Goal: Information Seeking & Learning: Learn about a topic

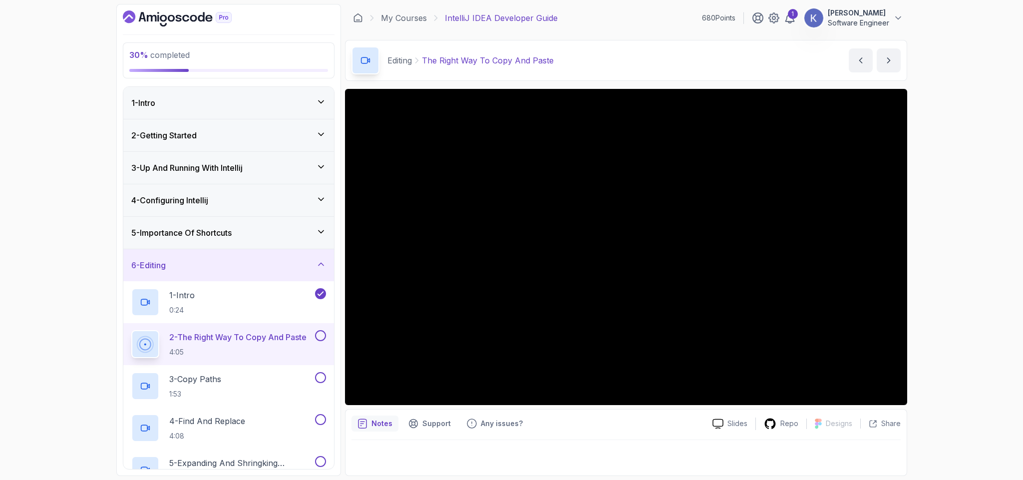
scroll to position [196, 0]
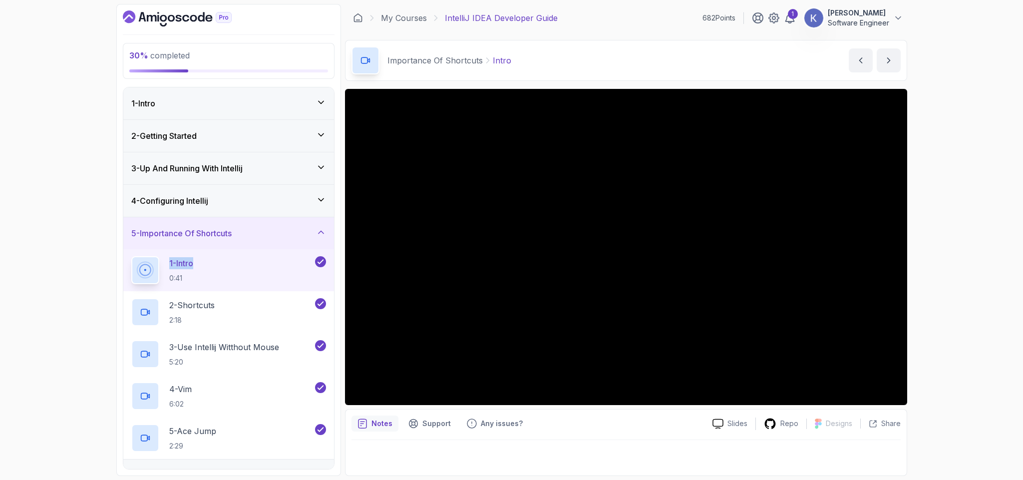
drag, startPoint x: 231, startPoint y: 257, endPoint x: 126, endPoint y: 270, distance: 105.1
click at [126, 270] on div "1 - Intro 0:41" at bounding box center [228, 270] width 211 height 42
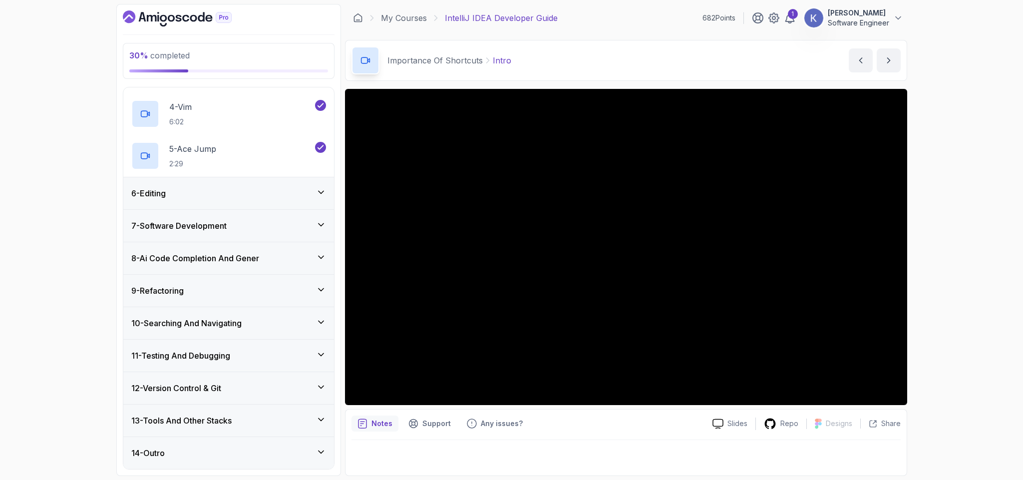
click at [178, 191] on div "6 - Editing" at bounding box center [228, 193] width 195 height 12
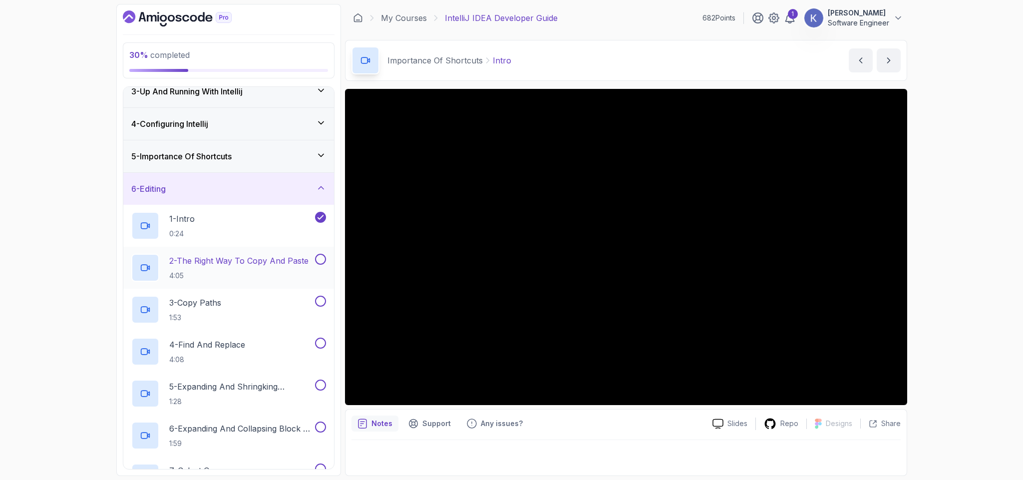
click at [187, 264] on p "2 - The Right Way To Copy And Paste" at bounding box center [238, 261] width 139 height 12
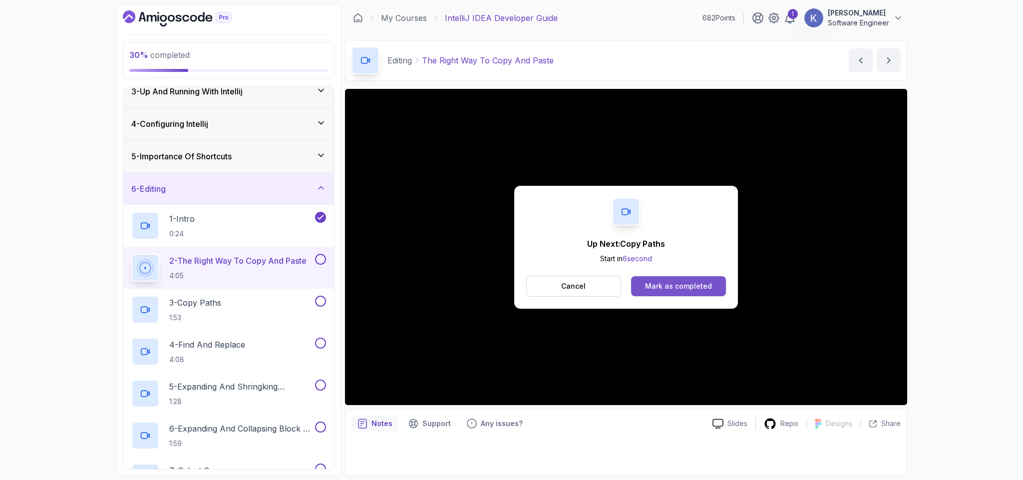
click at [672, 291] on div "Mark as completed" at bounding box center [678, 286] width 67 height 10
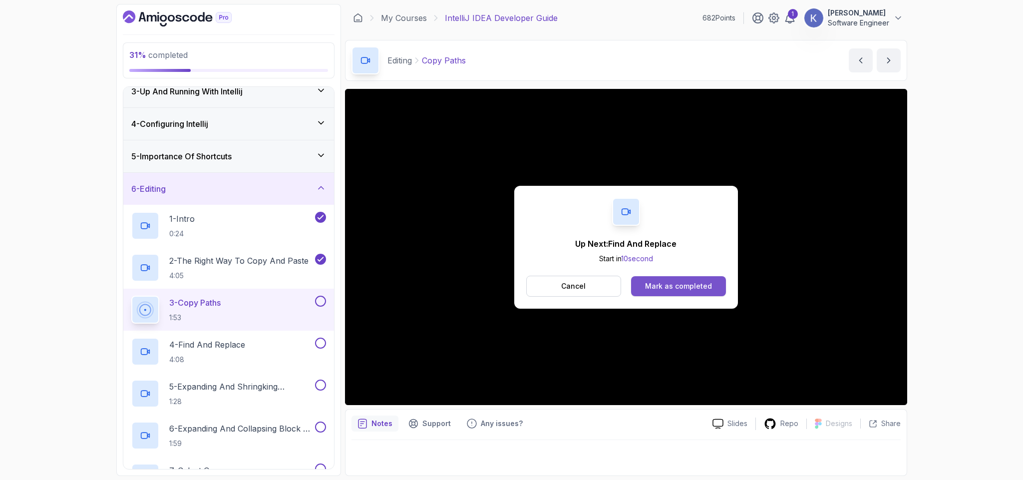
click at [689, 291] on div "Mark as completed" at bounding box center [678, 286] width 67 height 10
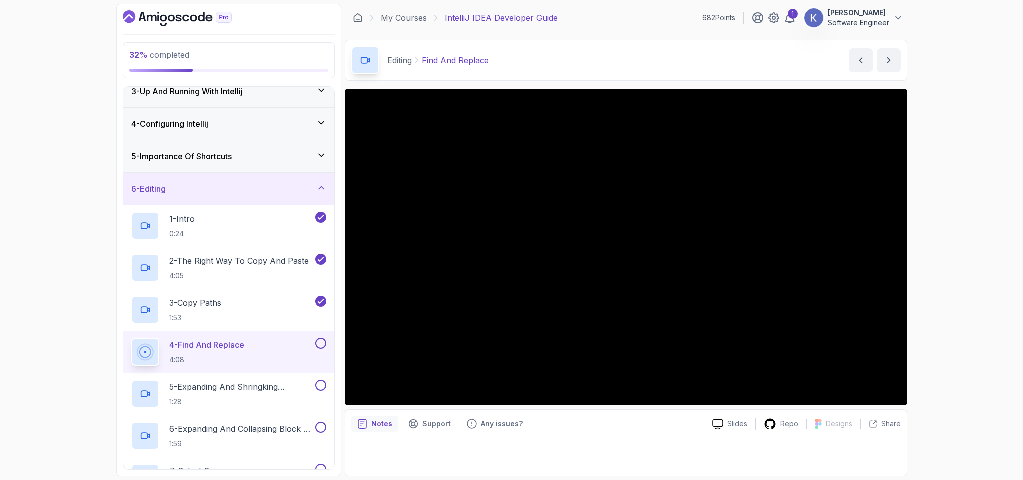
click at [125, 356] on div "4 - Find And Replace 4:08" at bounding box center [228, 351] width 211 height 42
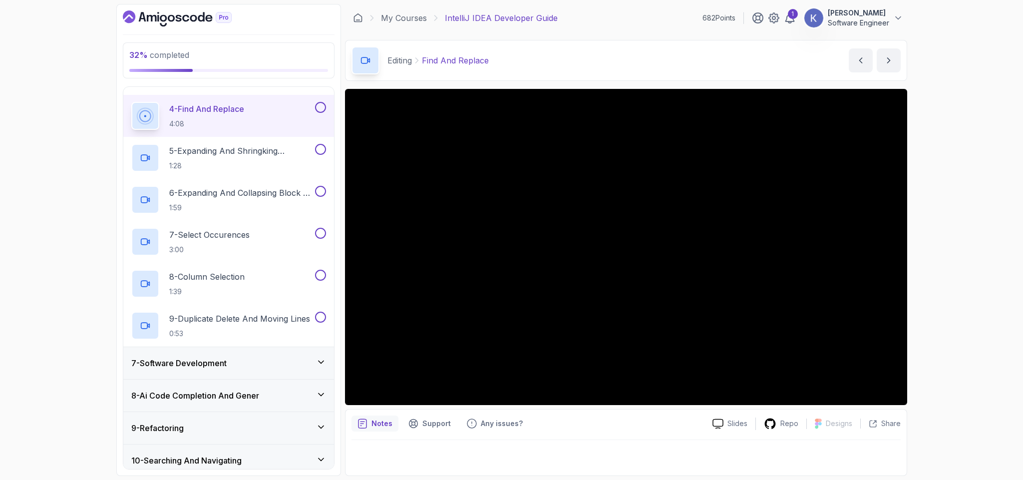
scroll to position [346, 0]
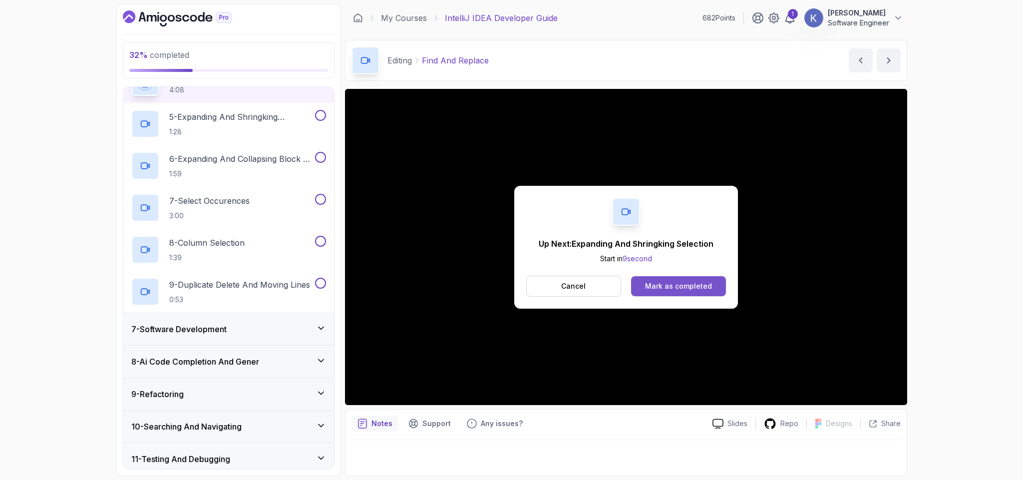
click at [714, 286] on button "Mark as completed" at bounding box center [678, 286] width 94 height 20
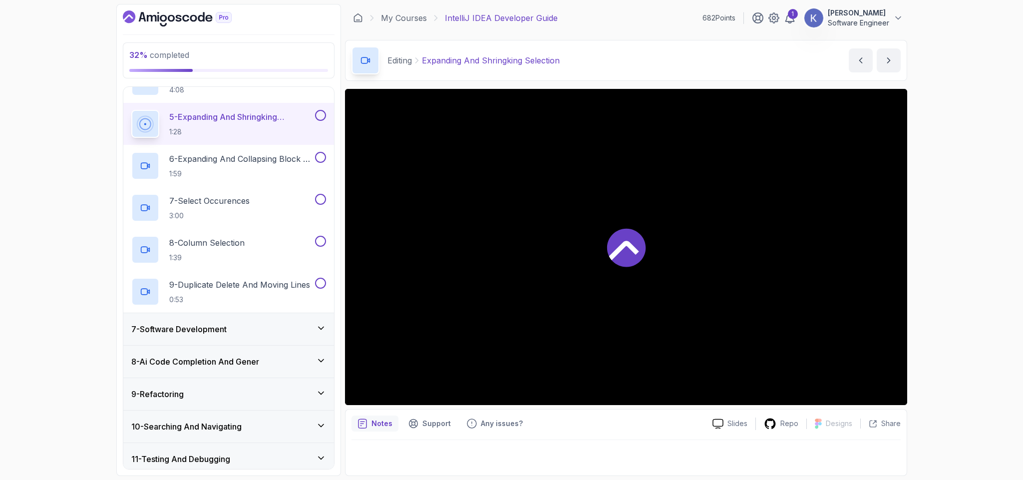
scroll to position [352, 0]
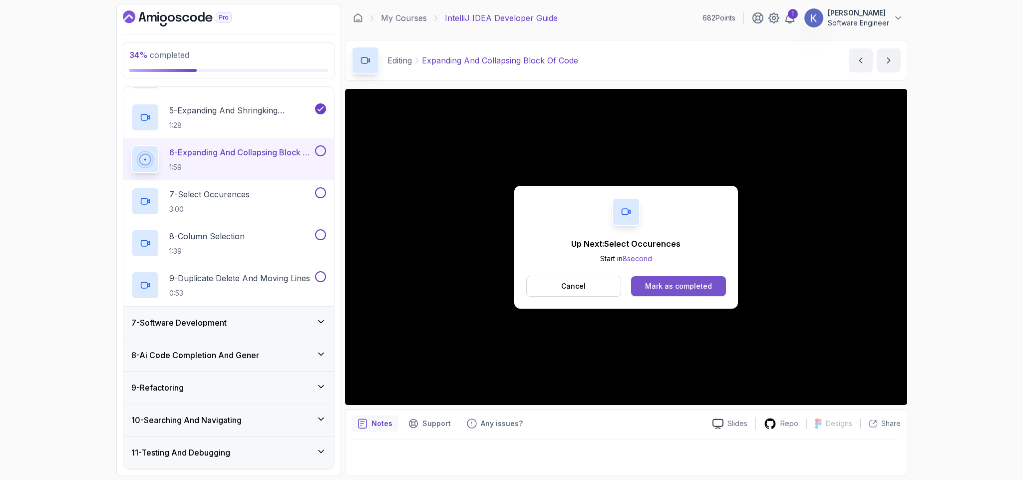
click at [677, 285] on div "Mark as completed" at bounding box center [678, 286] width 67 height 10
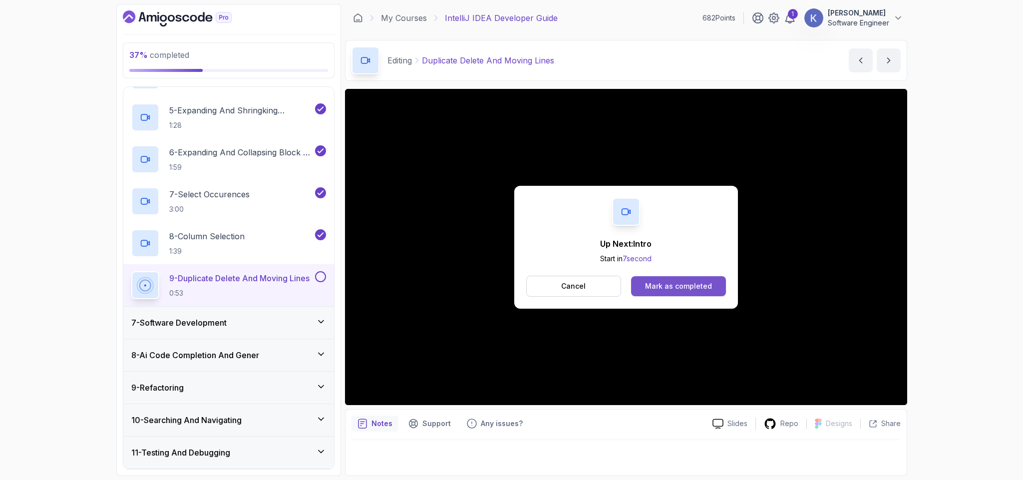
click at [719, 289] on button "Mark as completed" at bounding box center [678, 286] width 94 height 20
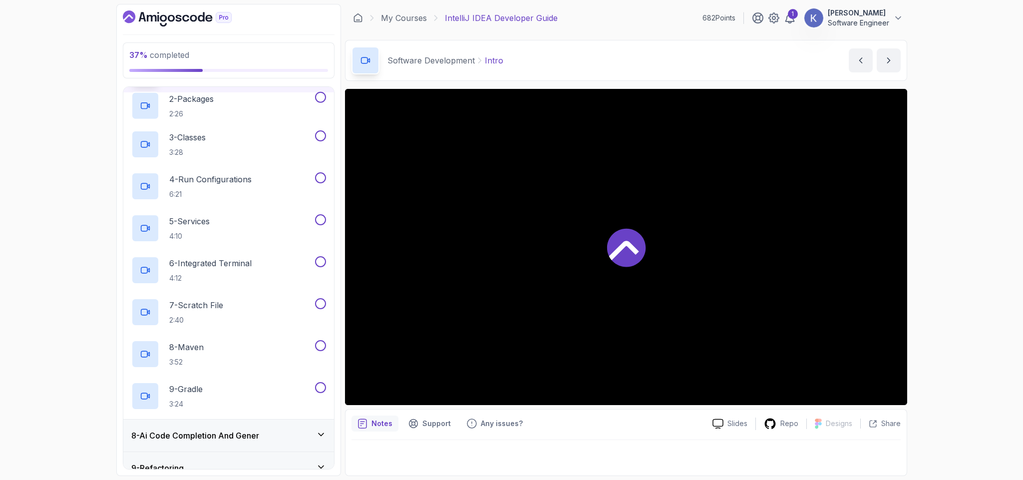
scroll to position [76, 0]
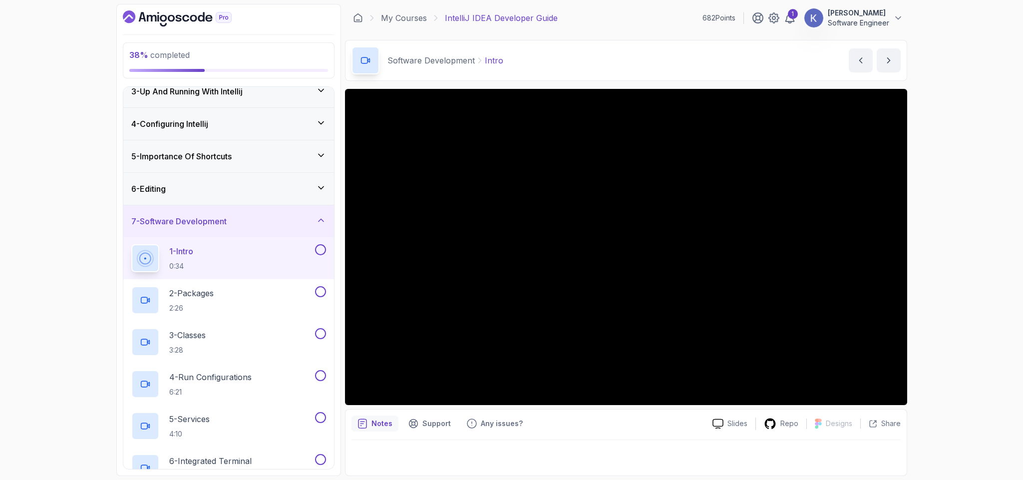
click at [126, 269] on div "1 - Intro 0:34" at bounding box center [228, 258] width 211 height 42
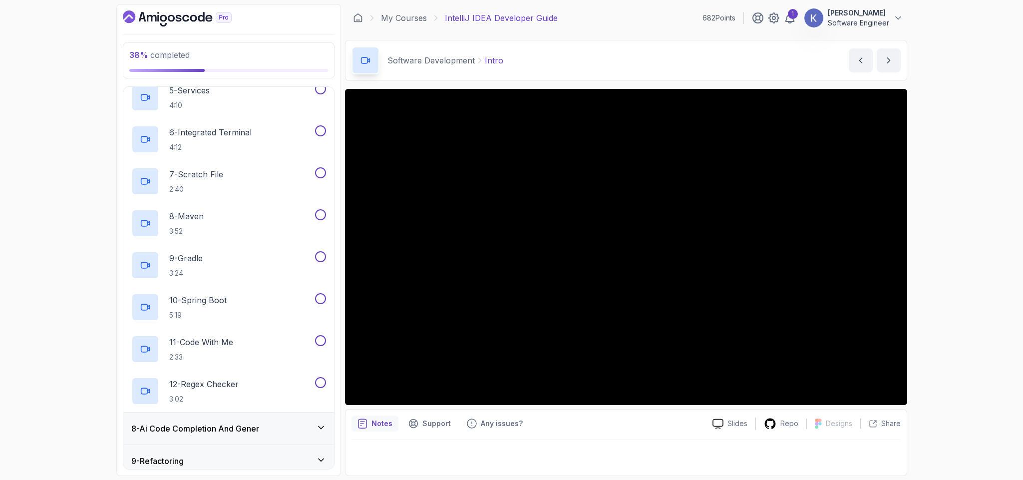
scroll to position [406, 0]
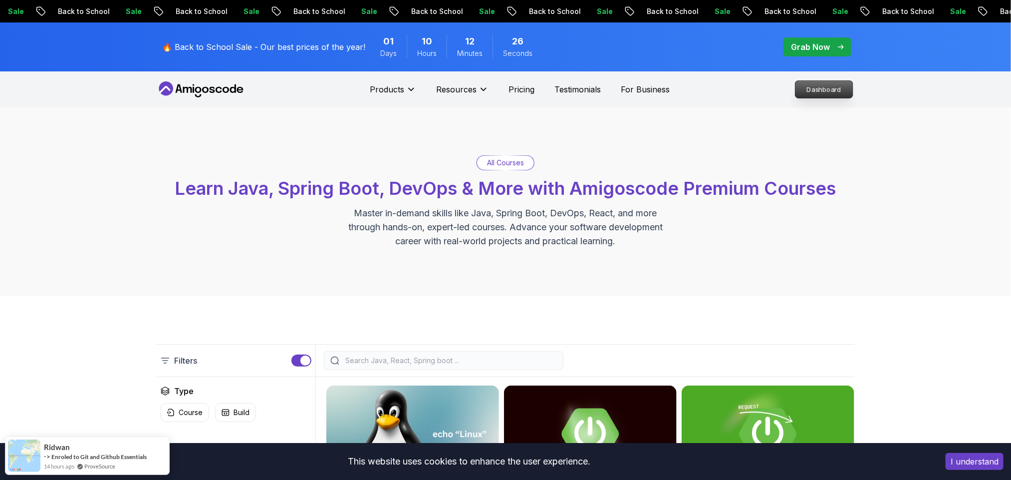
click at [812, 88] on p "Dashboard" at bounding box center [824, 89] width 57 height 17
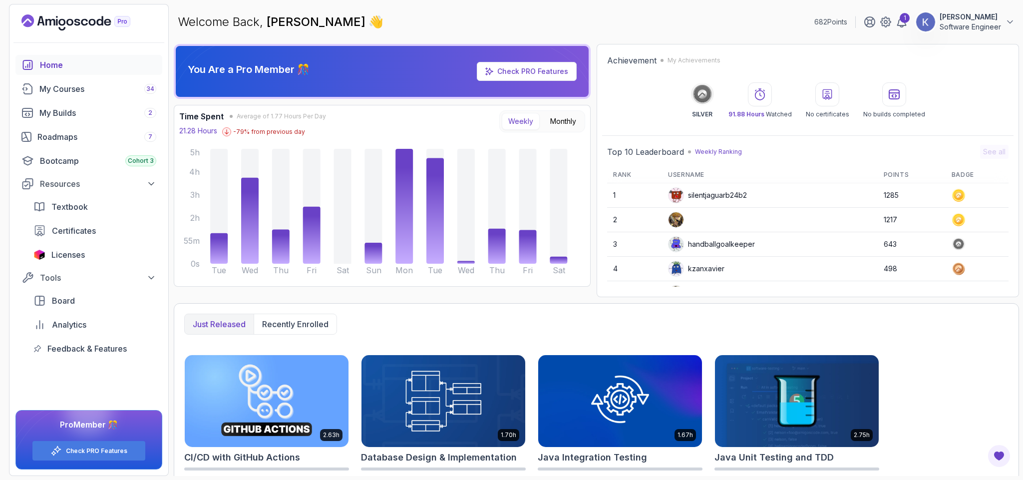
click at [963, 28] on p "Software Engineer" at bounding box center [969, 27] width 61 height 10
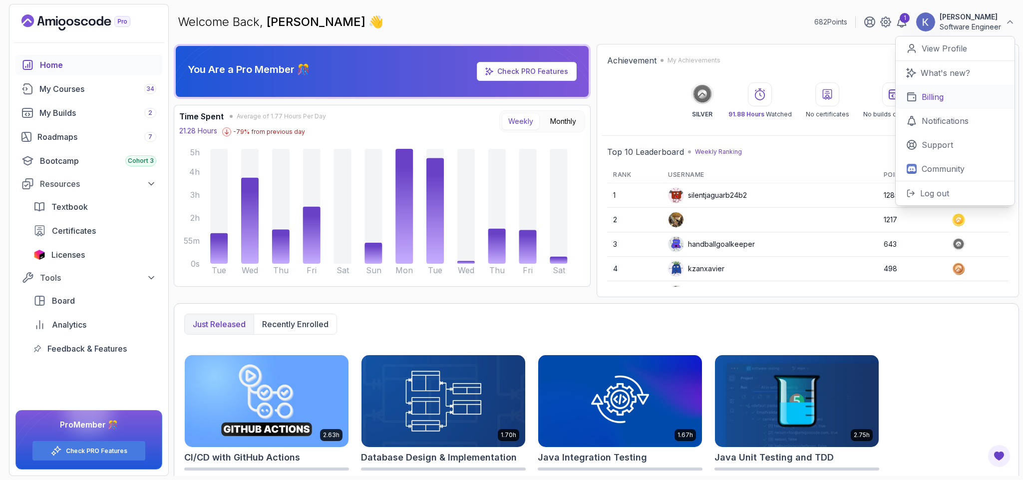
click at [929, 97] on p "Billing" at bounding box center [933, 97] width 22 height 12
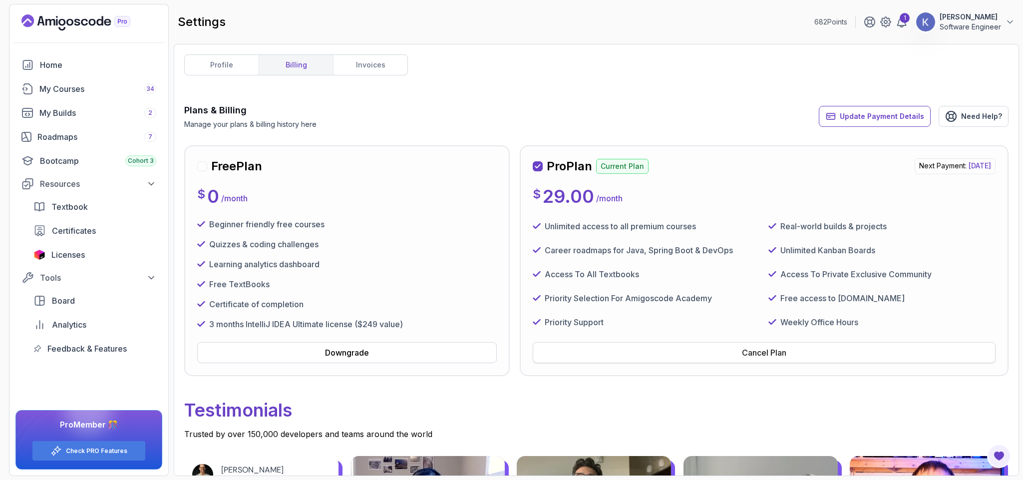
click at [764, 358] on div "Cancel Plan" at bounding box center [764, 352] width 44 height 12
